Goal: Check status: Check status

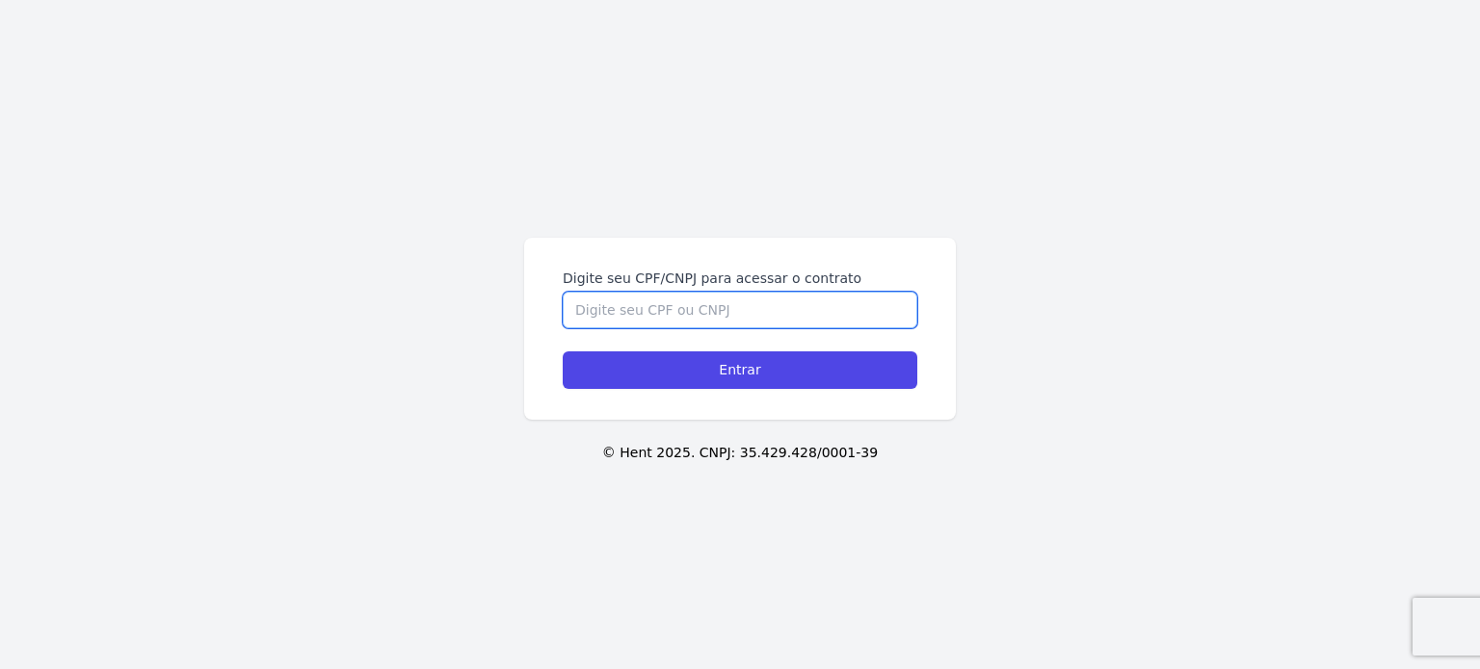
click at [717, 314] on input "Digite seu CPF/CNPJ para acessar o contrato" at bounding box center [740, 310] width 354 height 37
type input "22931306819"
click at [563, 352] on input "Entrar" at bounding box center [740, 371] width 354 height 38
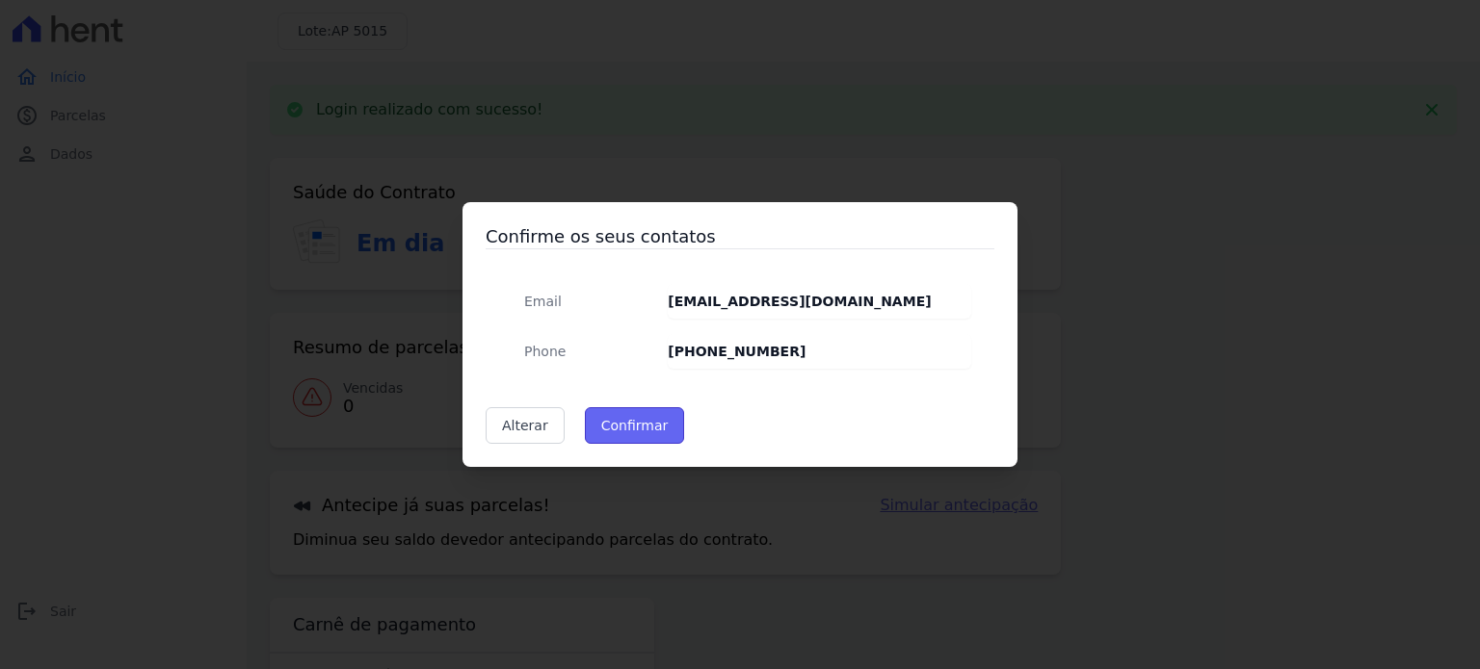
click at [653, 428] on button "Confirmar" at bounding box center [635, 425] width 100 height 37
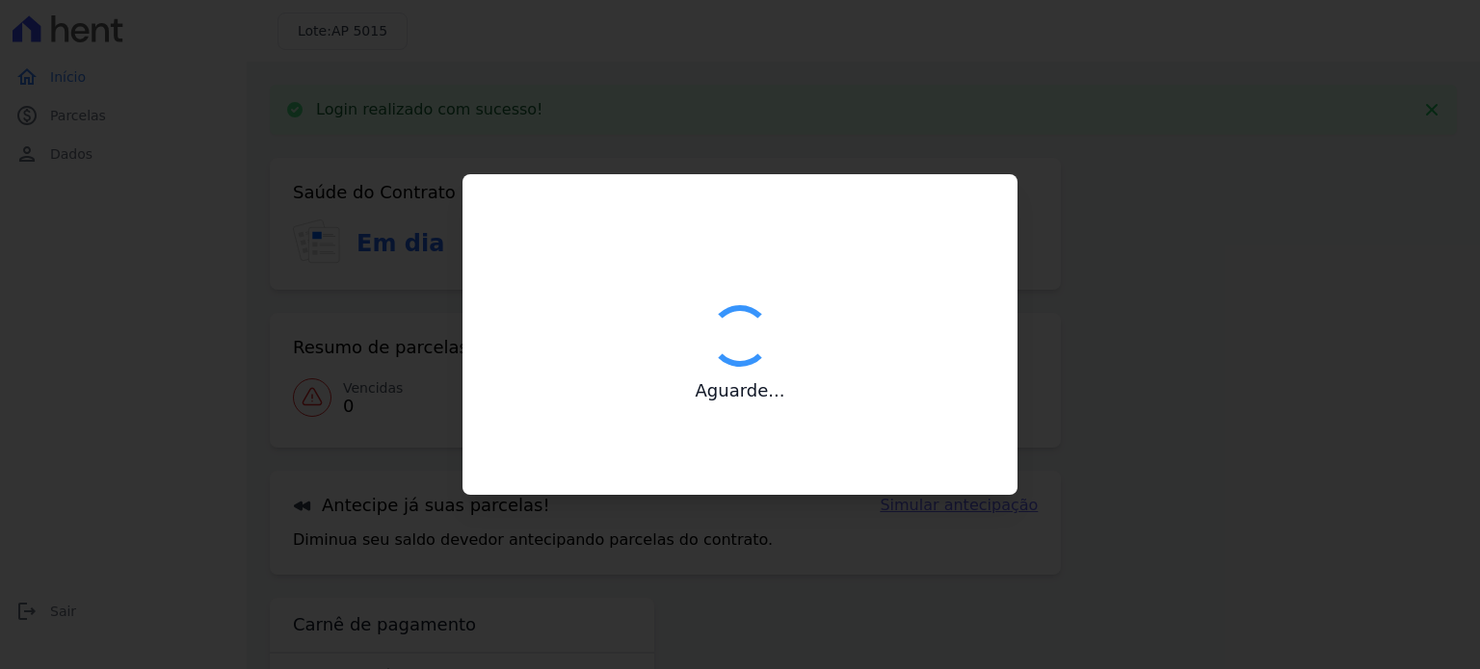
type input "Contatos confirmados com sucesso."
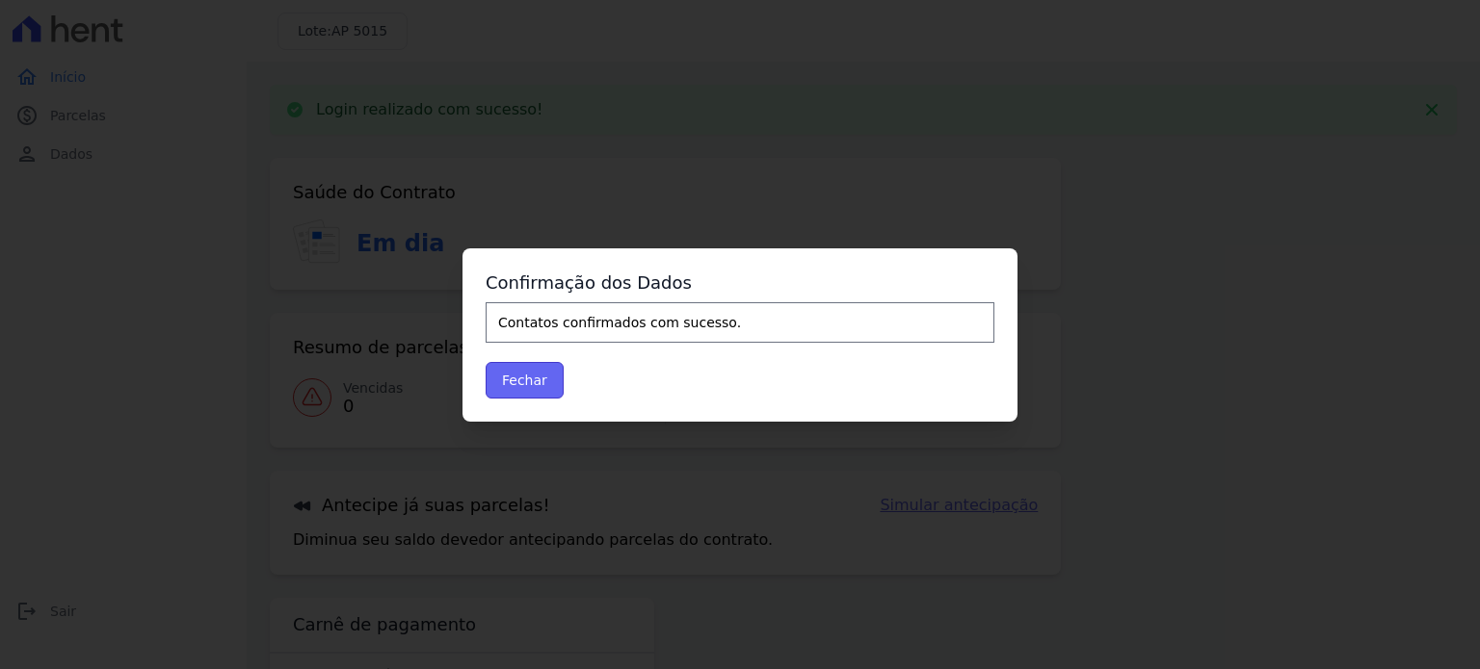
click at [527, 386] on button "Fechar" at bounding box center [524, 380] width 78 height 37
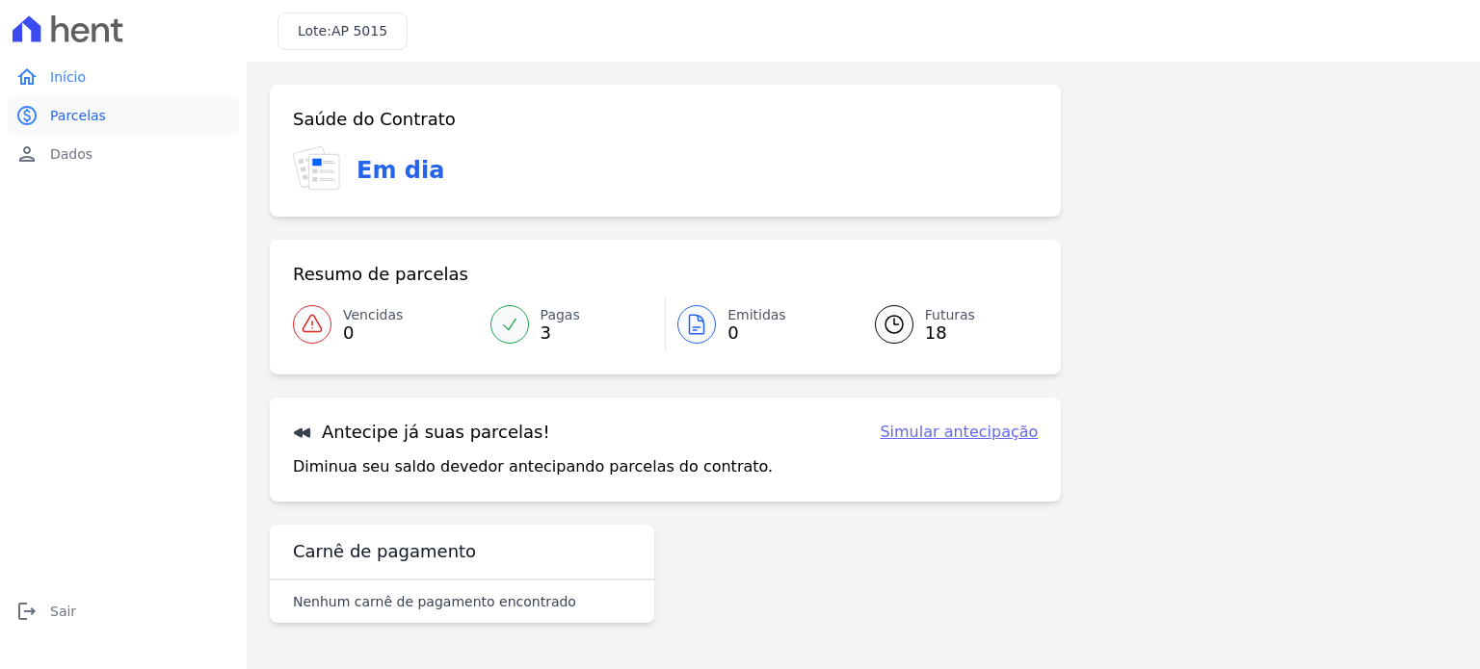
click at [96, 118] on span "Parcelas" at bounding box center [78, 115] width 56 height 19
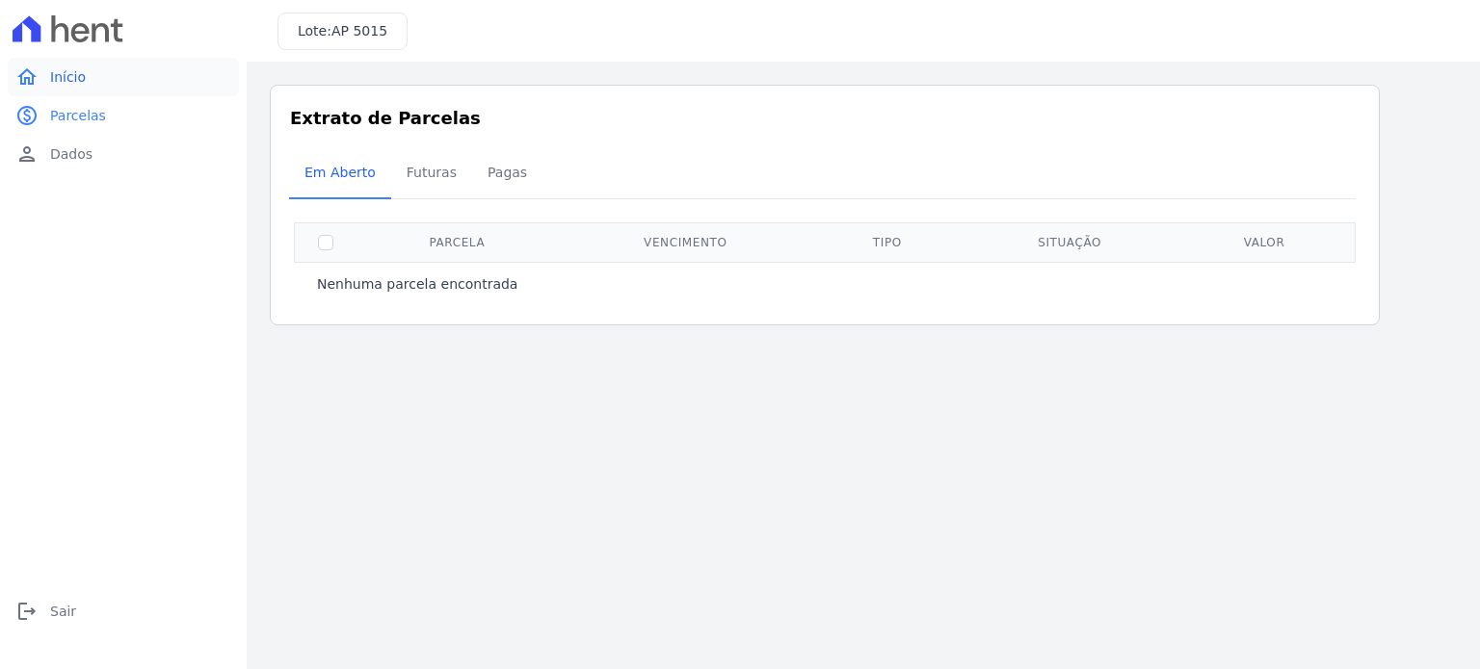
click at [84, 76] on link "home Início" at bounding box center [123, 77] width 231 height 39
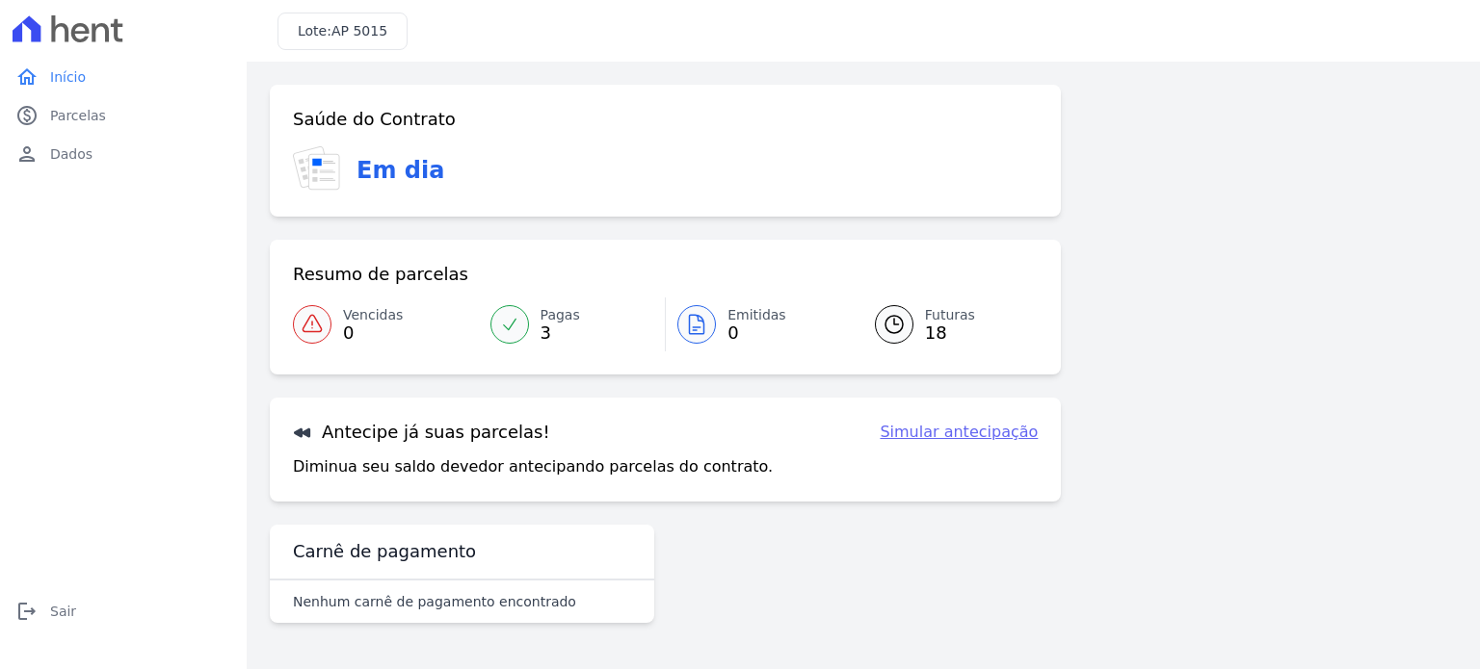
click at [508, 320] on icon at bounding box center [509, 324] width 19 height 19
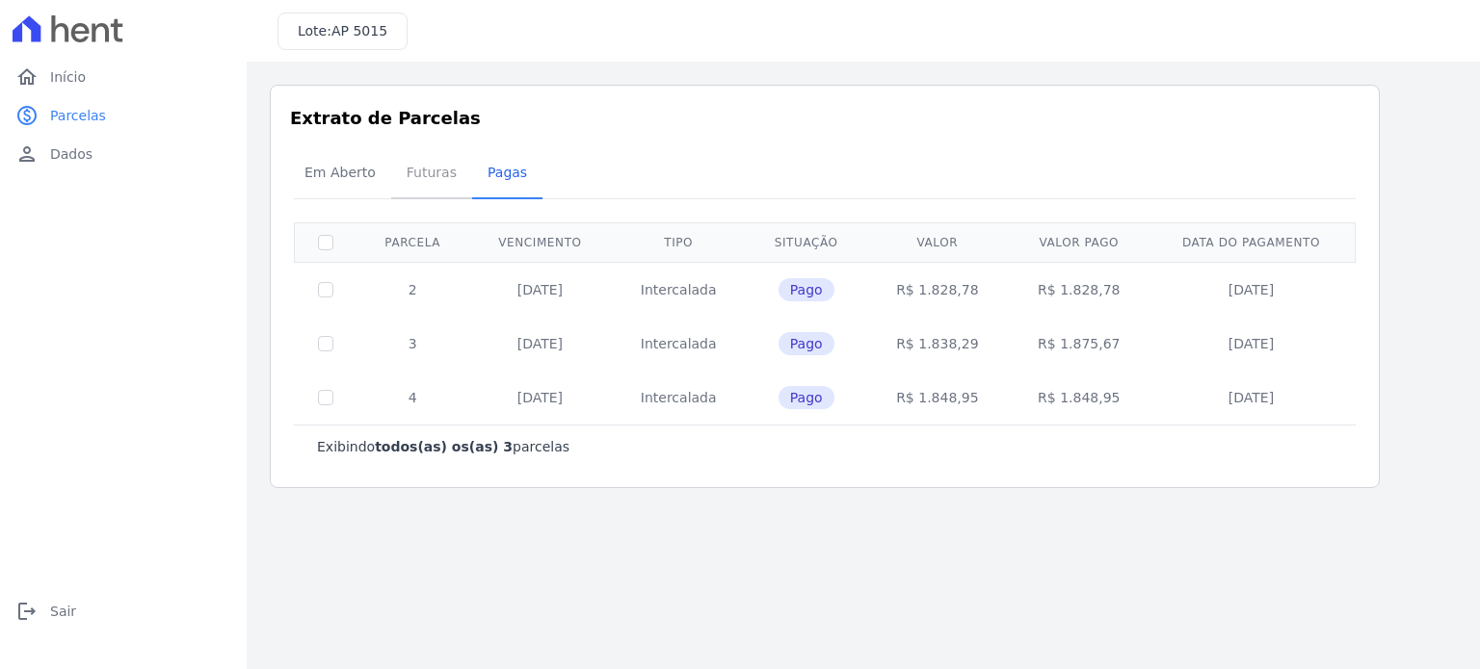
click at [427, 177] on span "Futuras" at bounding box center [431, 172] width 73 height 39
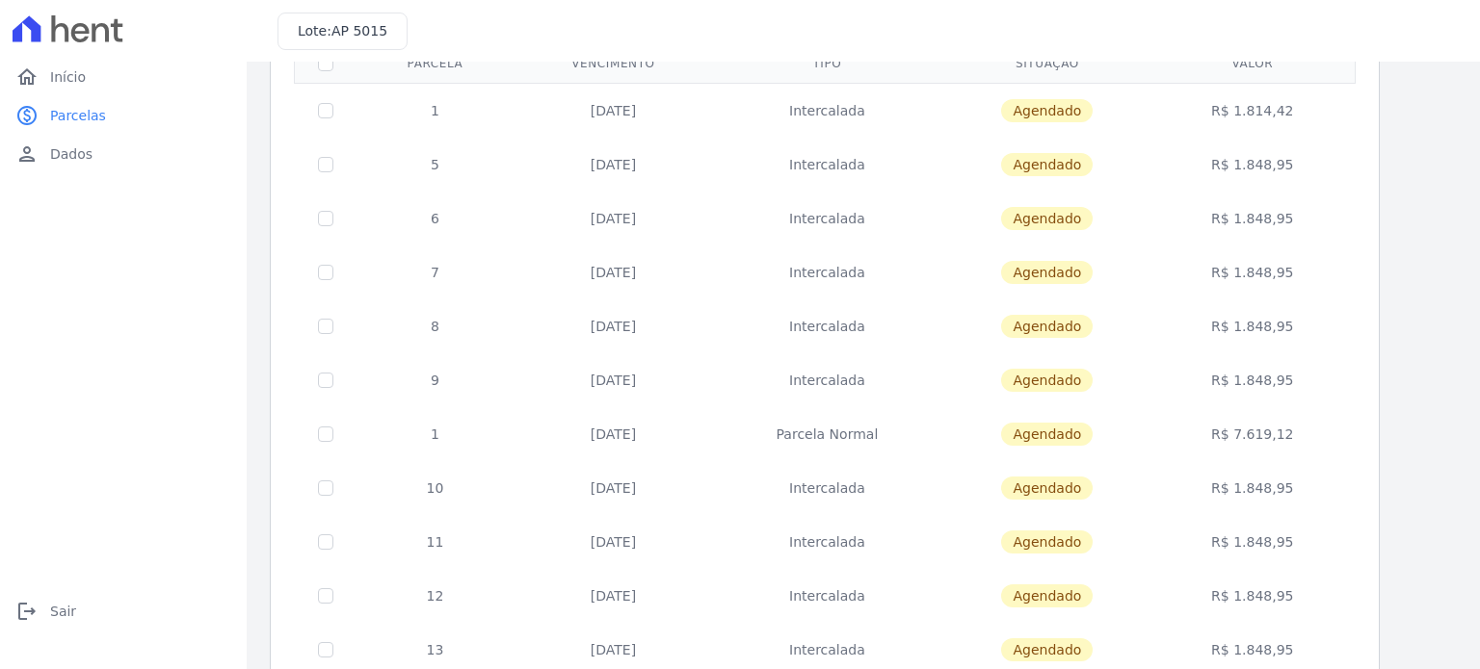
scroll to position [96, 0]
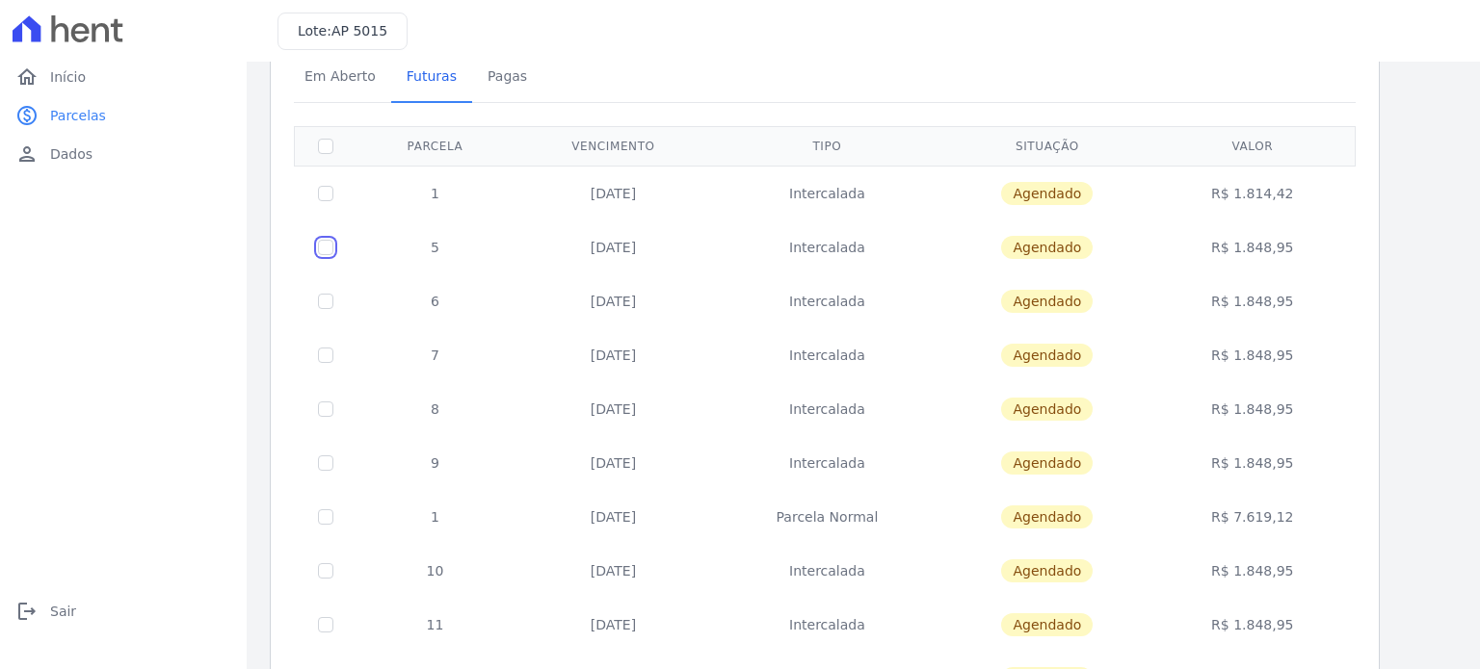
click at [320, 201] on input "checkbox" at bounding box center [325, 193] width 15 height 15
checkbox input "true"
click at [320, 201] on input "checkbox" at bounding box center [325, 193] width 15 height 15
checkbox input "false"
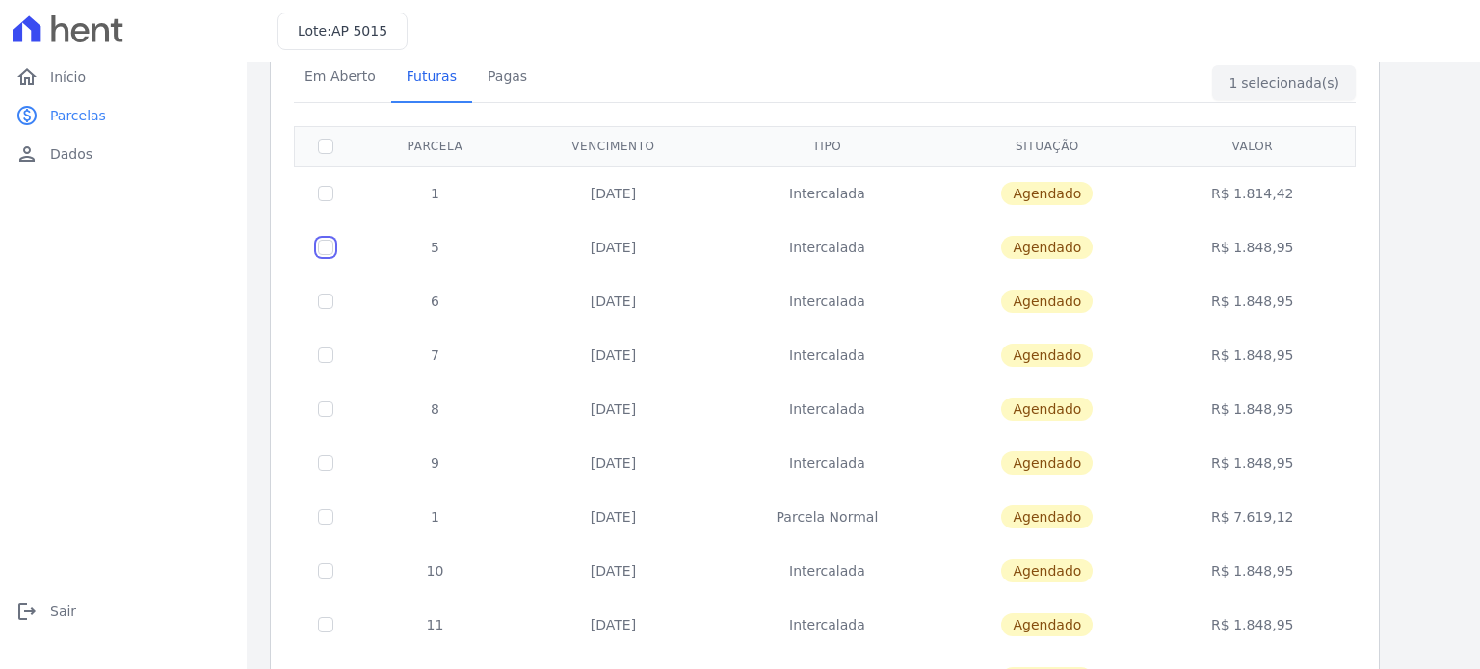
checkbox input "false"
click at [484, 83] on span "Pagas" at bounding box center [507, 76] width 63 height 39
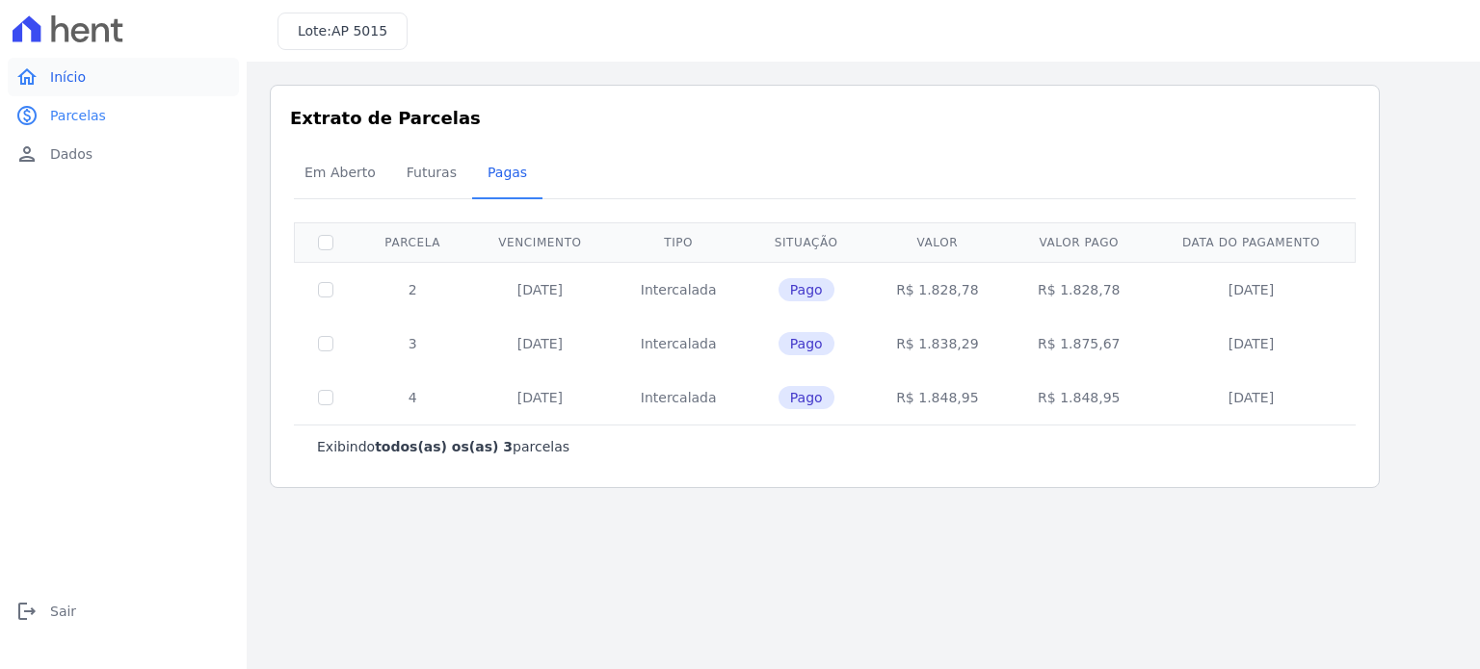
click at [100, 82] on link "home Início" at bounding box center [123, 77] width 231 height 39
